Goal: Information Seeking & Learning: Learn about a topic

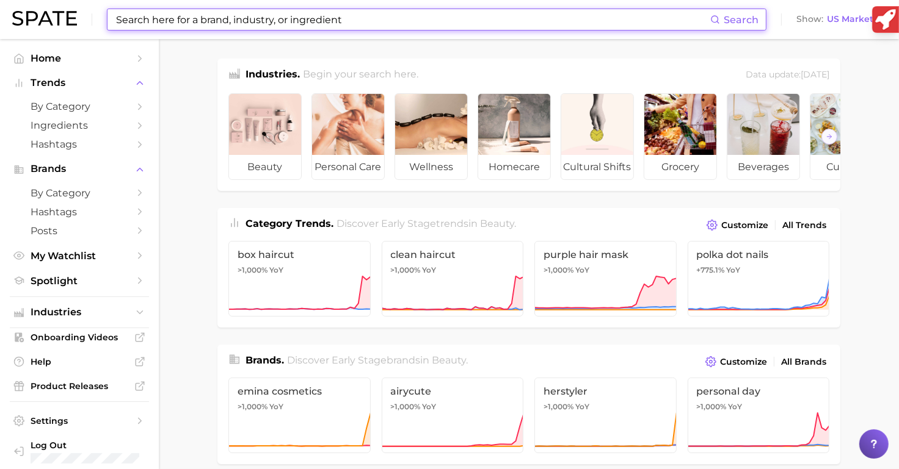
click at [343, 29] on input at bounding box center [412, 19] width 595 height 21
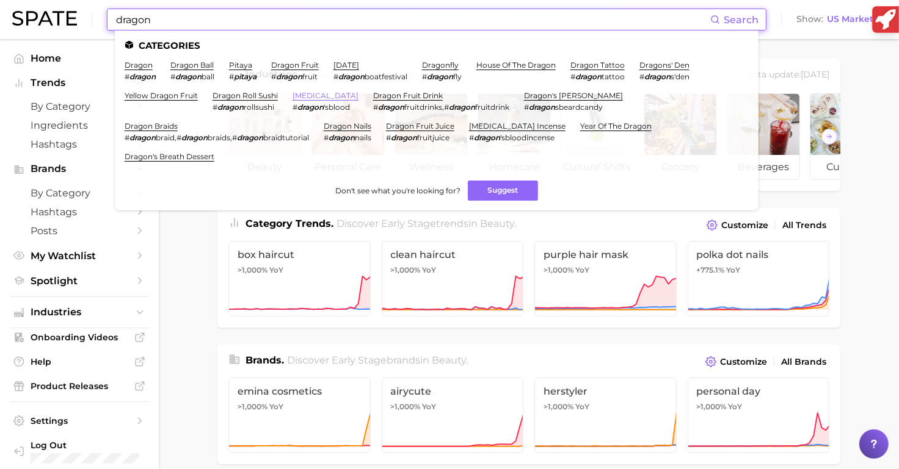
type input "dragon"
click at [315, 94] on link "dragon's blood" at bounding box center [325, 95] width 66 height 9
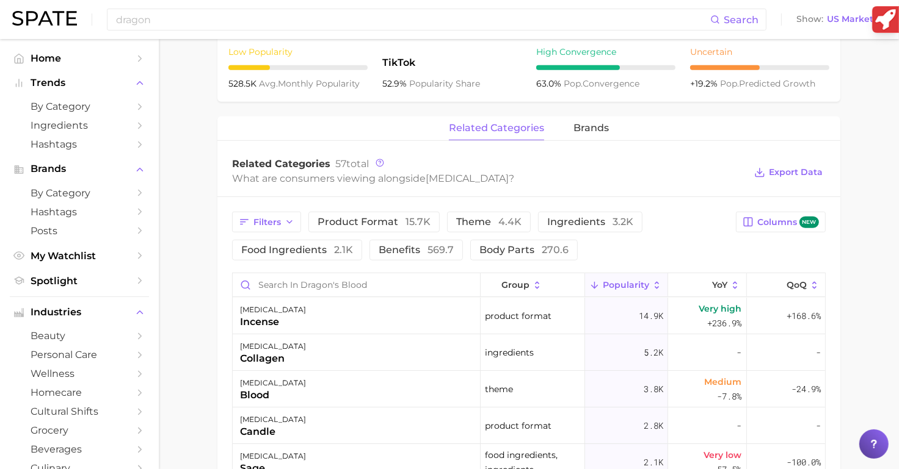
scroll to position [504, 0]
